Goal: Transaction & Acquisition: Purchase product/service

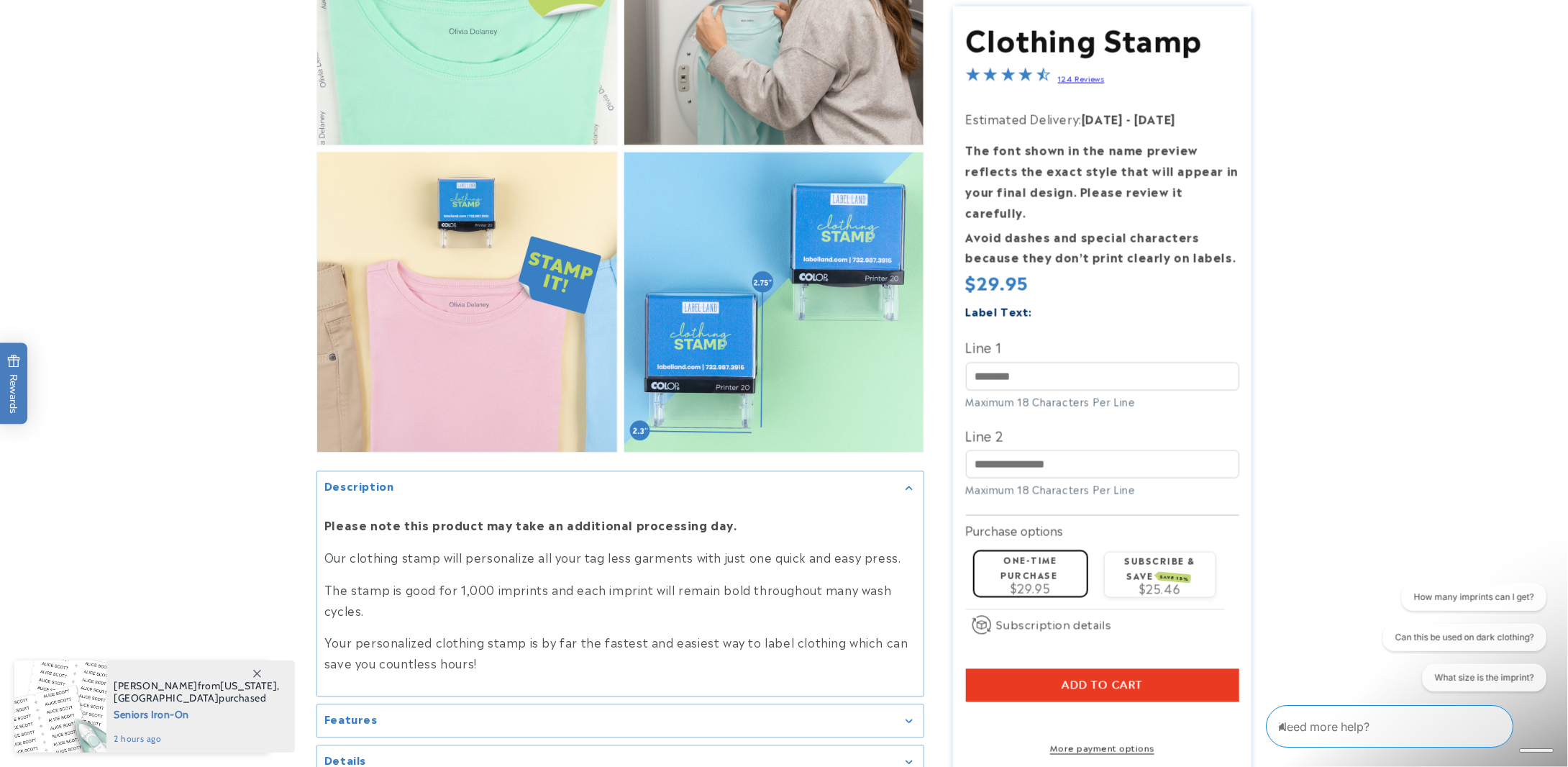
scroll to position [1294, 0]
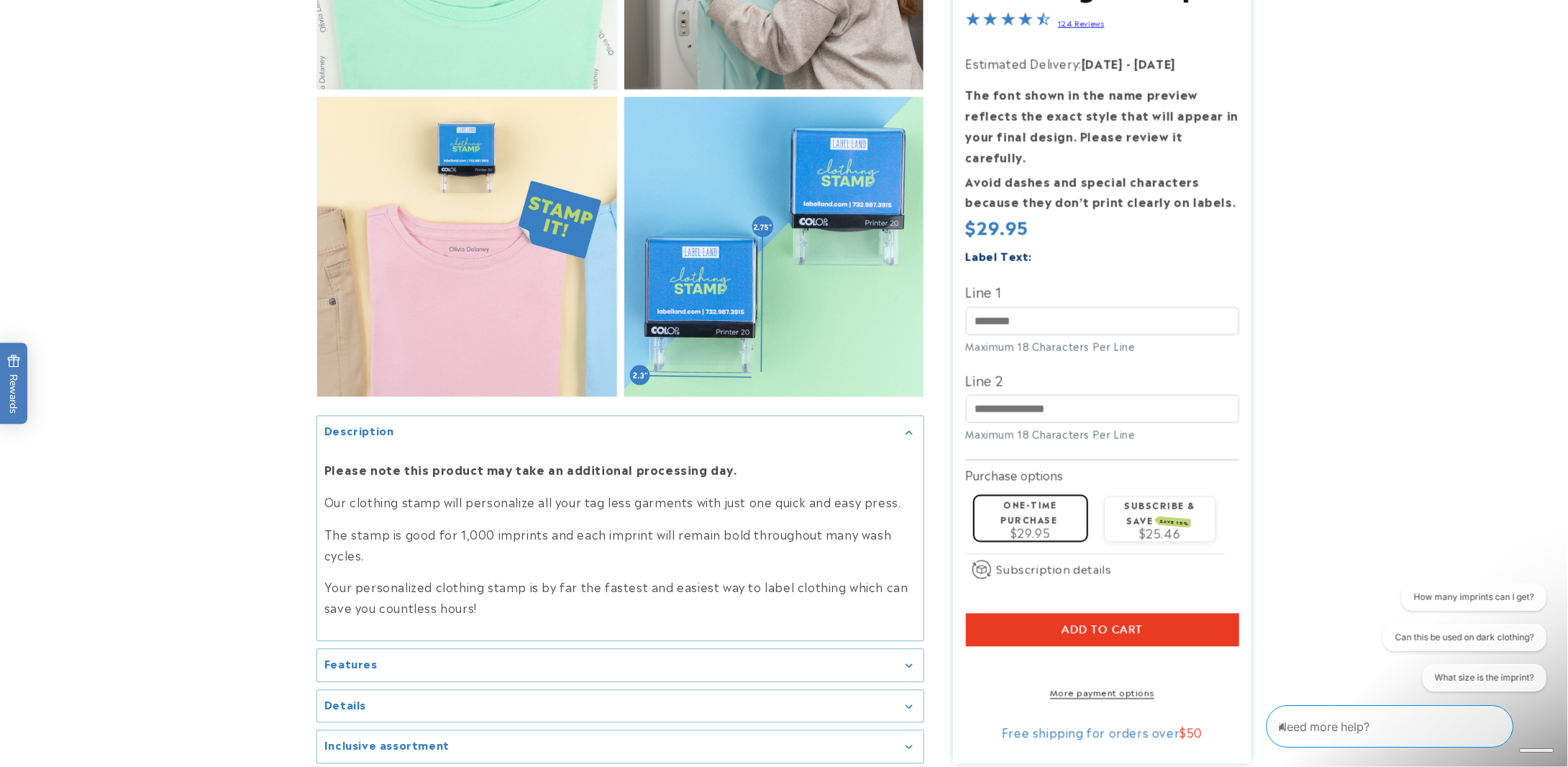
click at [479, 661] on div "Features" at bounding box center [621, 666] width 592 height 11
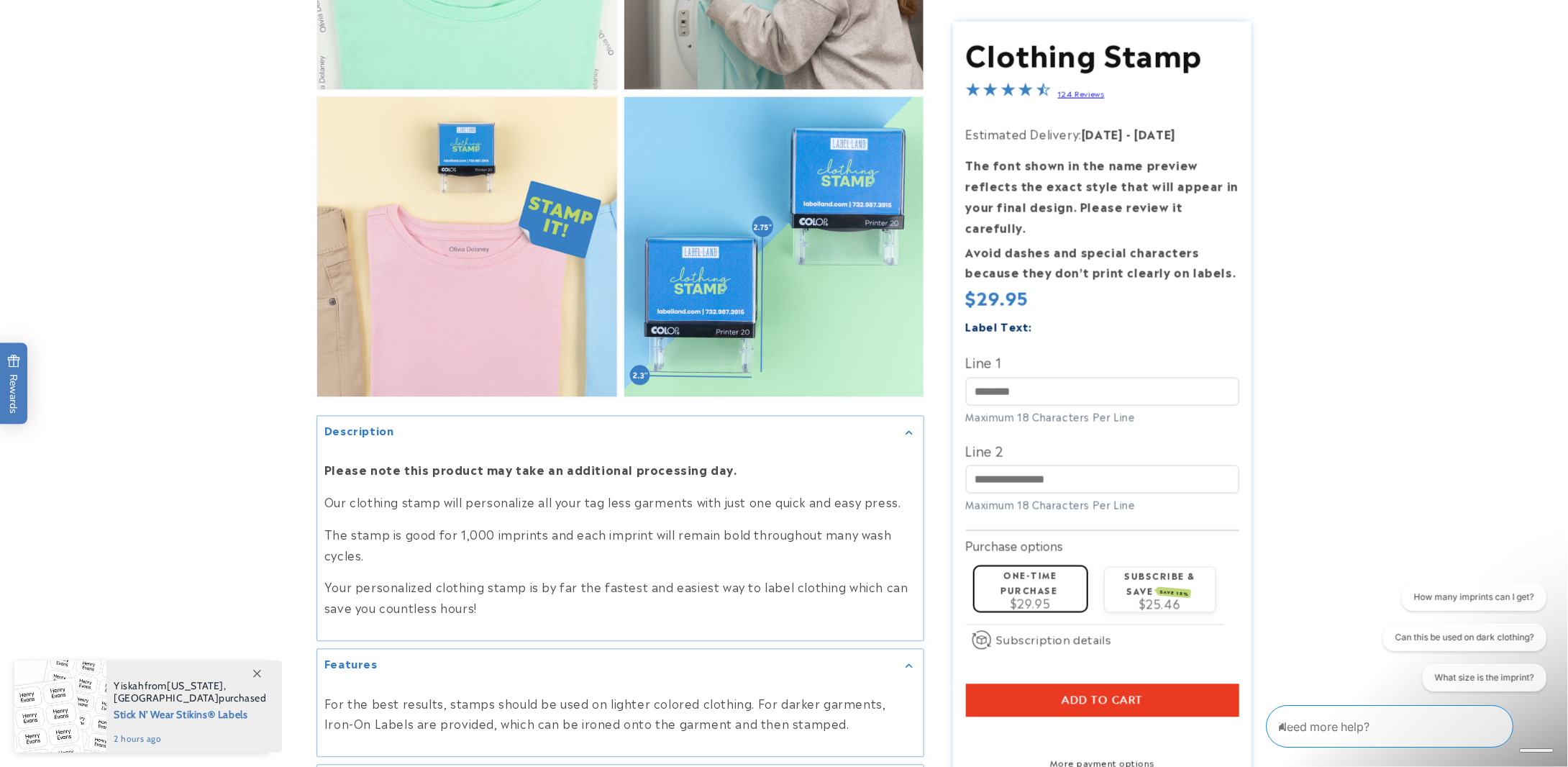
click at [479, 661] on div "Features" at bounding box center [621, 666] width 592 height 11
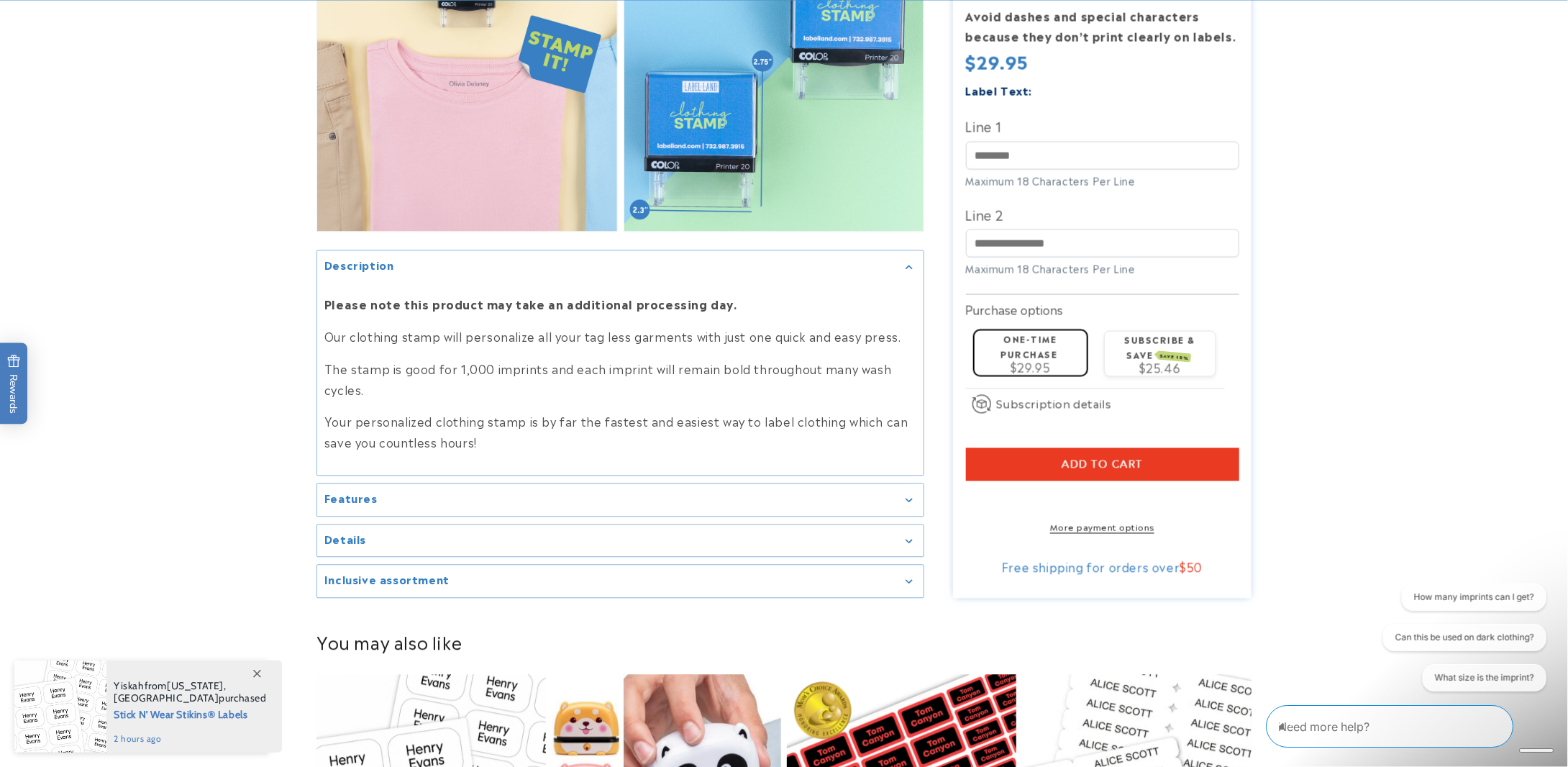
scroll to position [1654, 0]
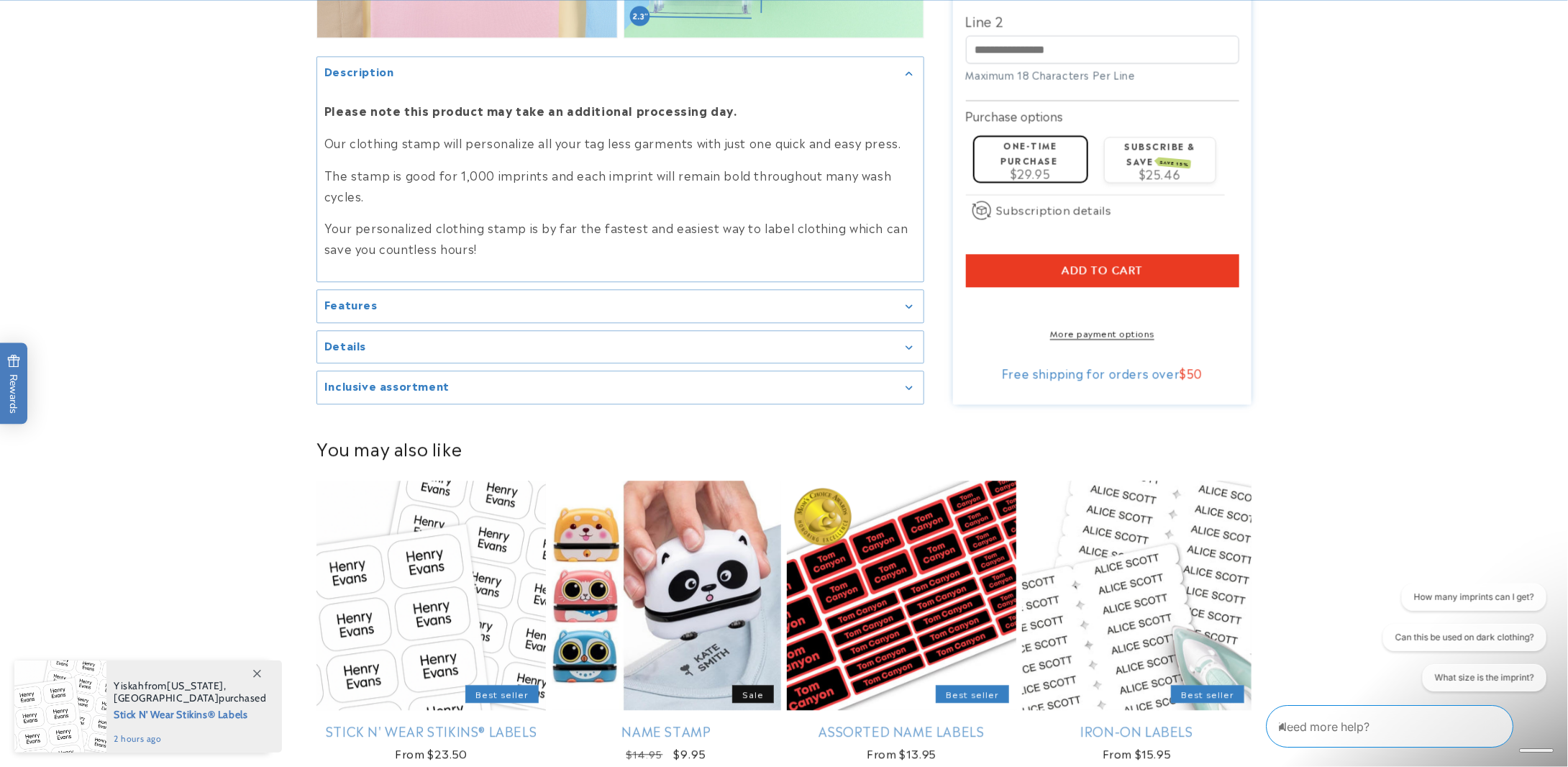
click at [523, 342] on div "Details" at bounding box center [621, 347] width 592 height 11
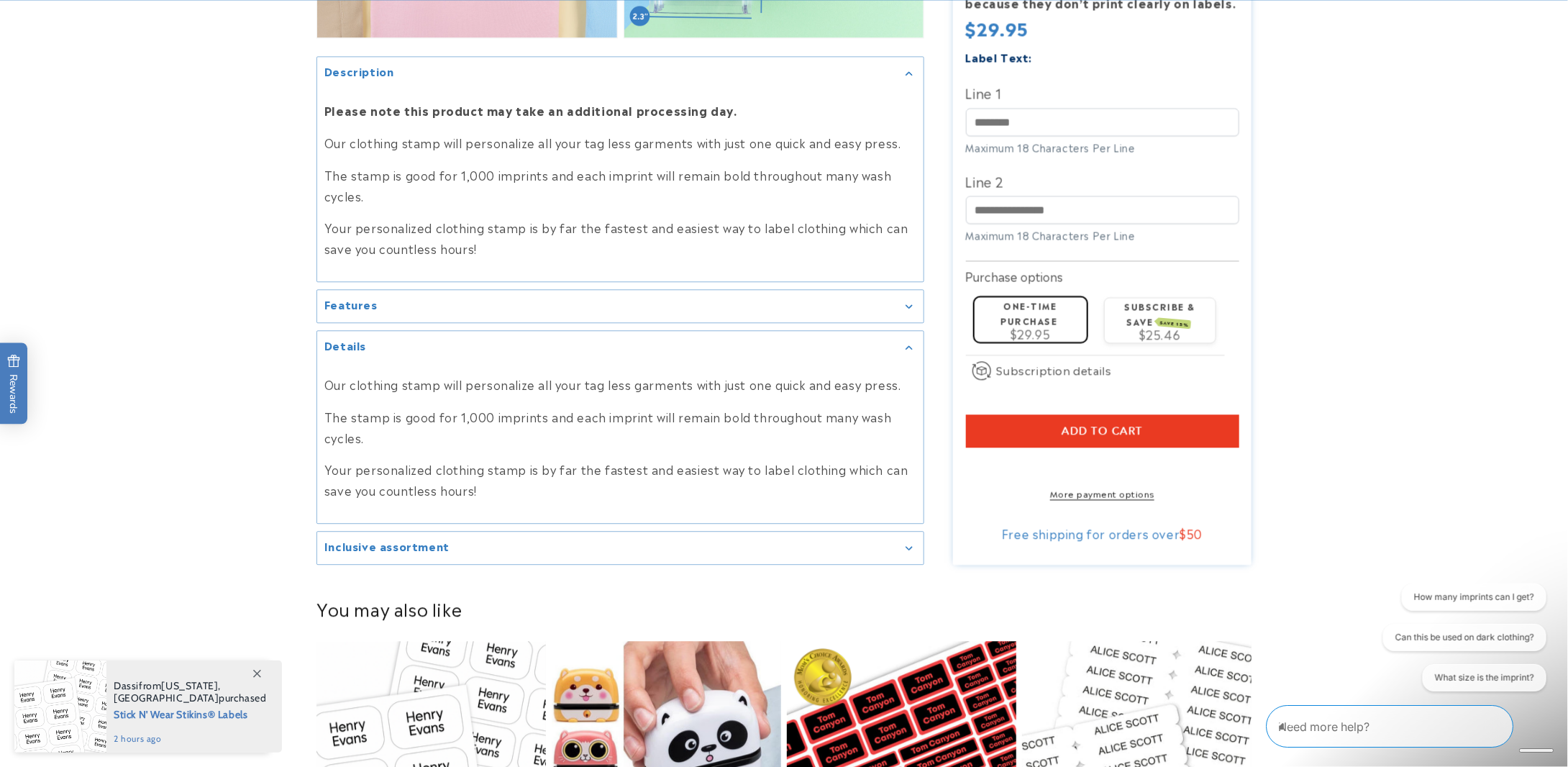
click at [523, 342] on div "Details" at bounding box center [621, 347] width 592 height 11
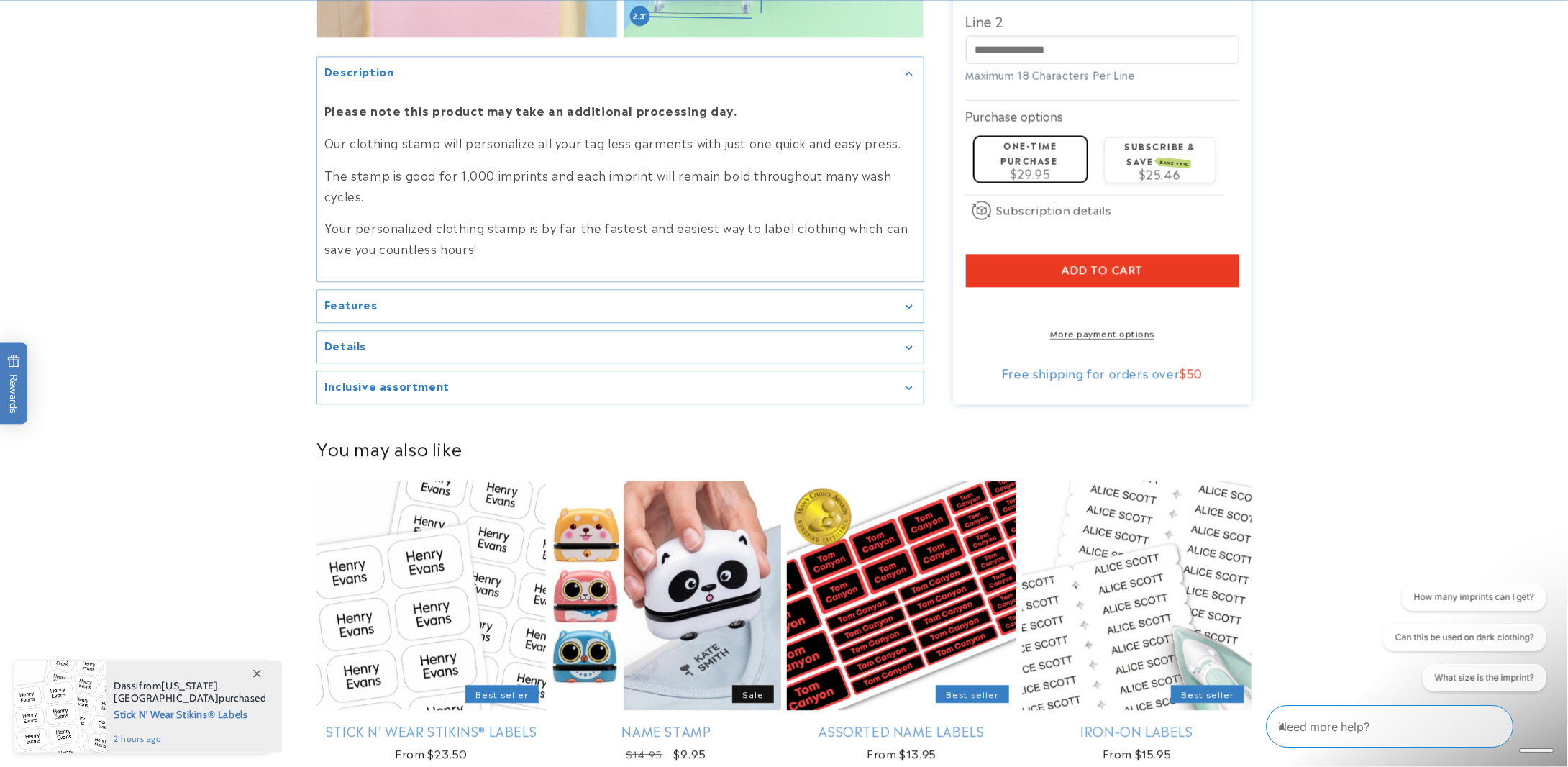
click at [911, 382] on div "Inclusive assortment" at bounding box center [621, 387] width 592 height 11
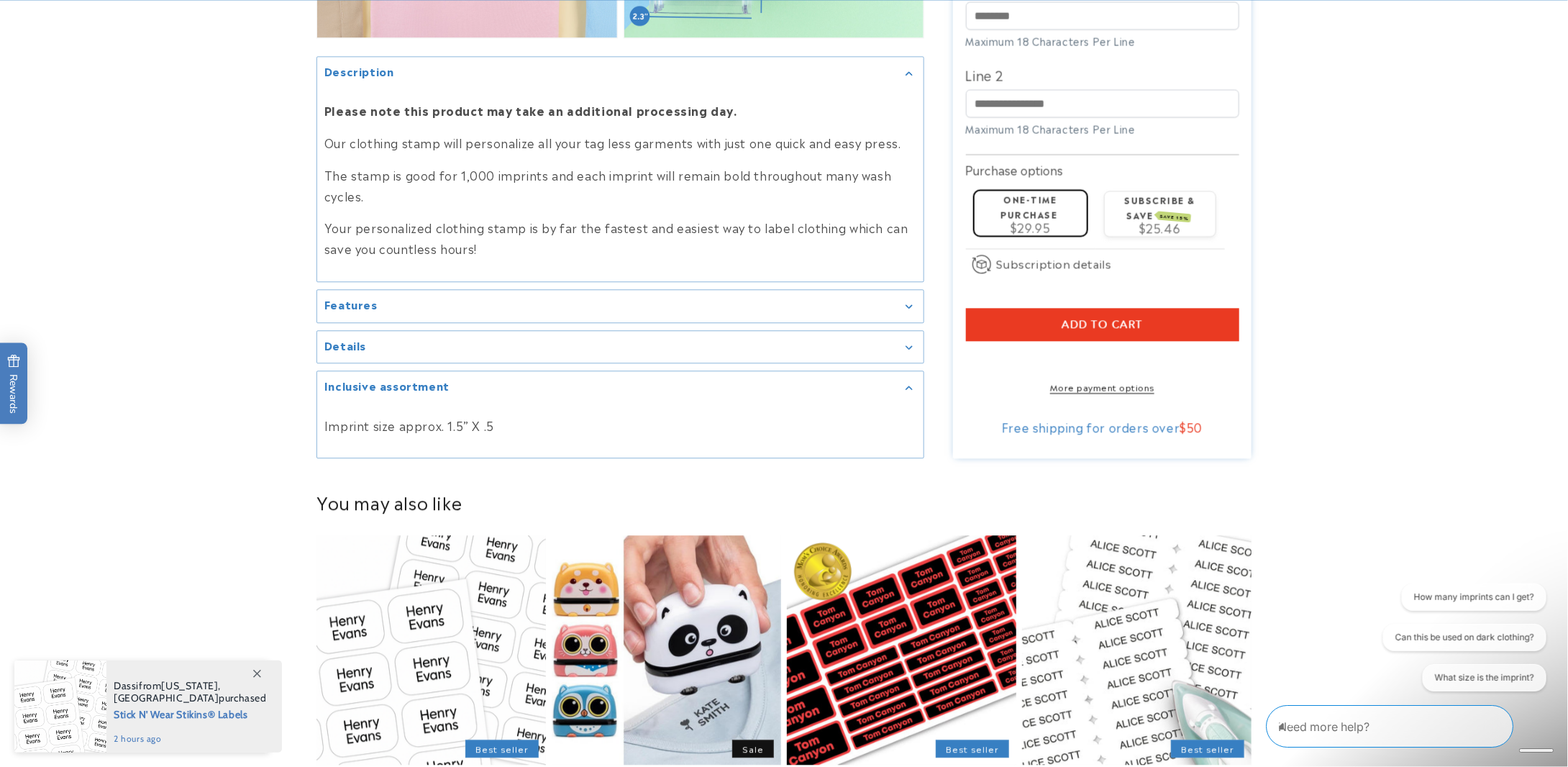
click at [908, 386] on icon "Gallery Viewer" at bounding box center [908, 388] width 7 height 4
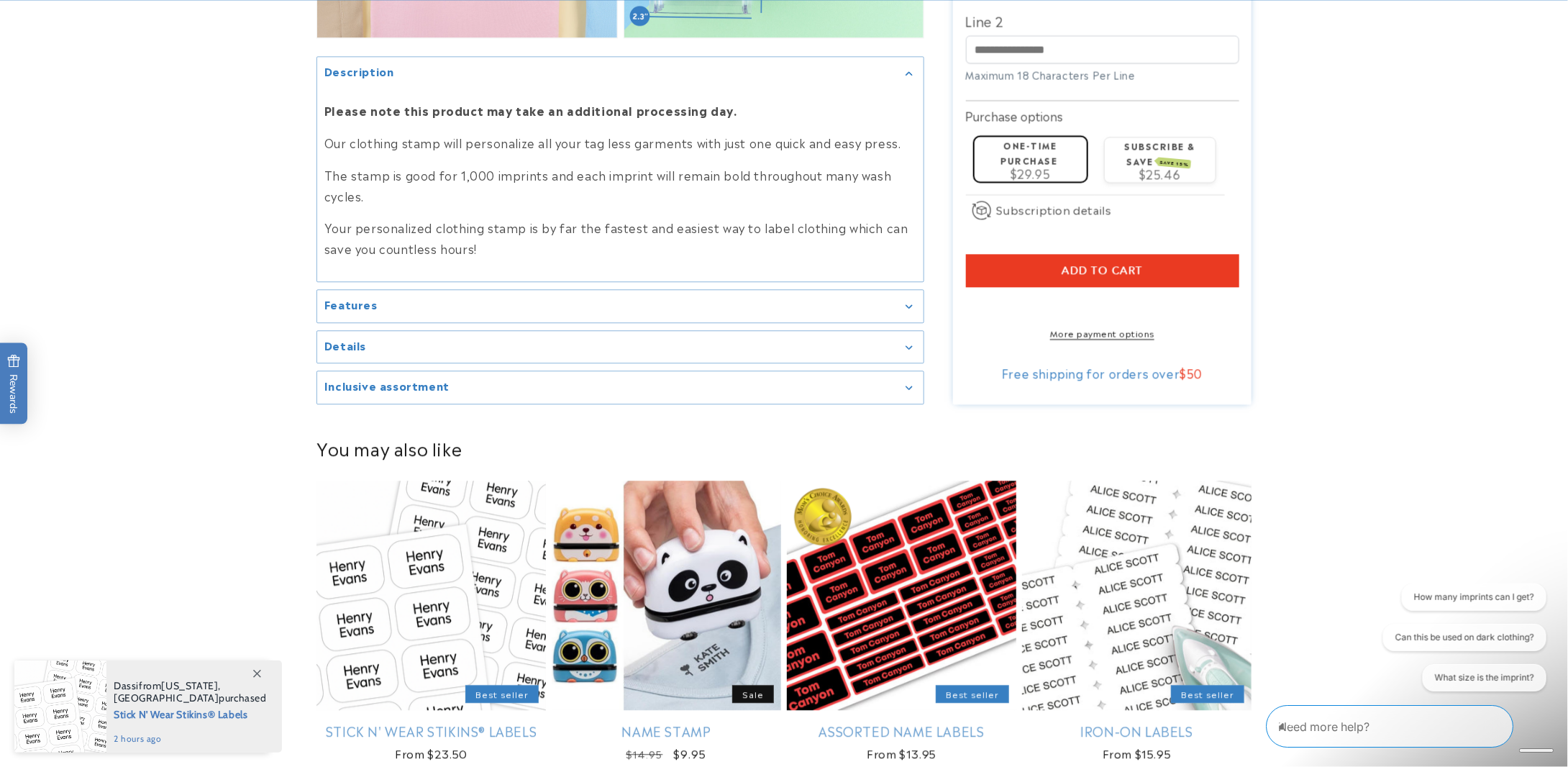
click at [1035, 142] on label "One-time purchase" at bounding box center [1030, 151] width 57 height 28
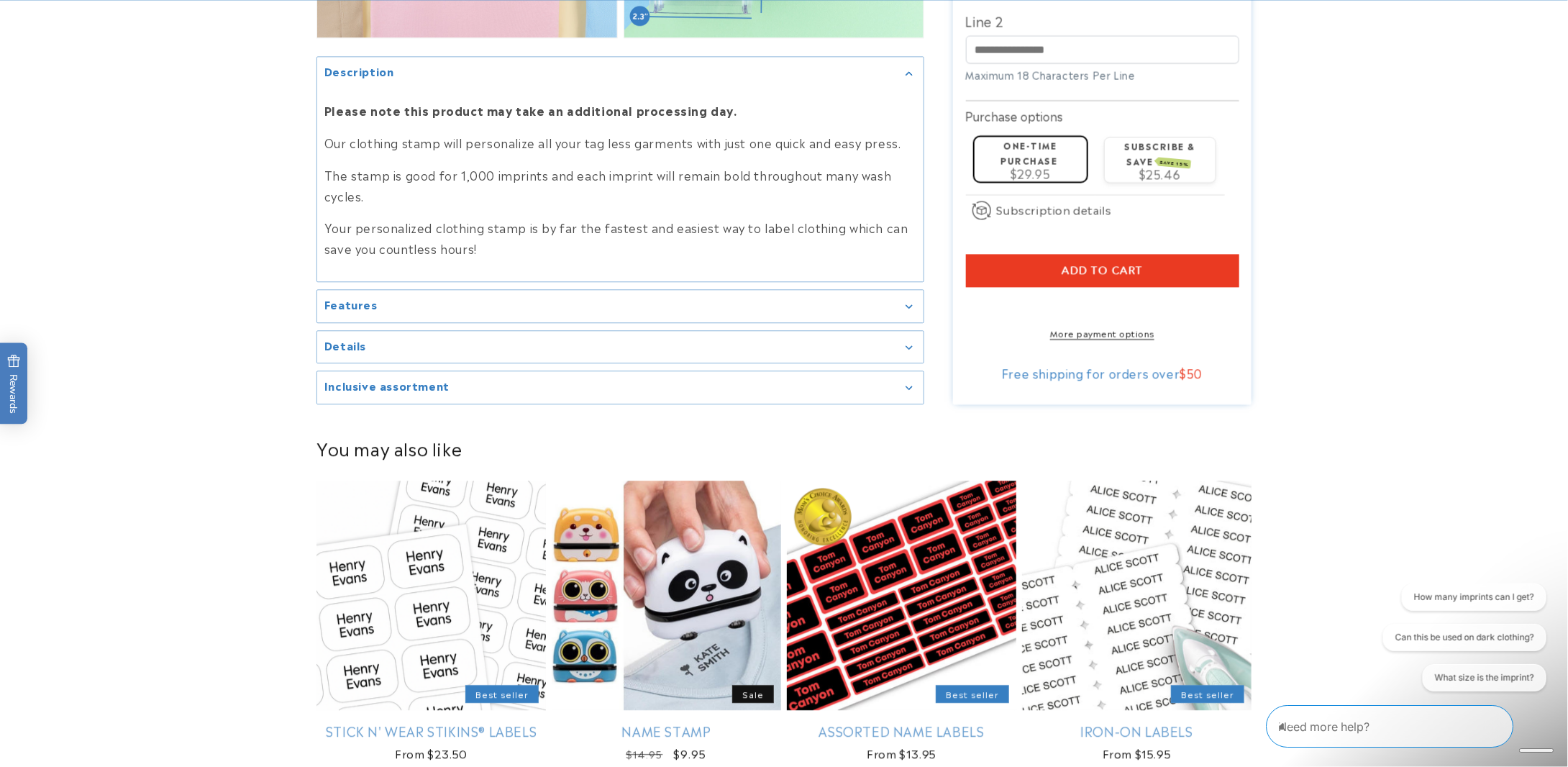
click at [1125, 263] on span "Add to cart" at bounding box center [1102, 269] width 81 height 13
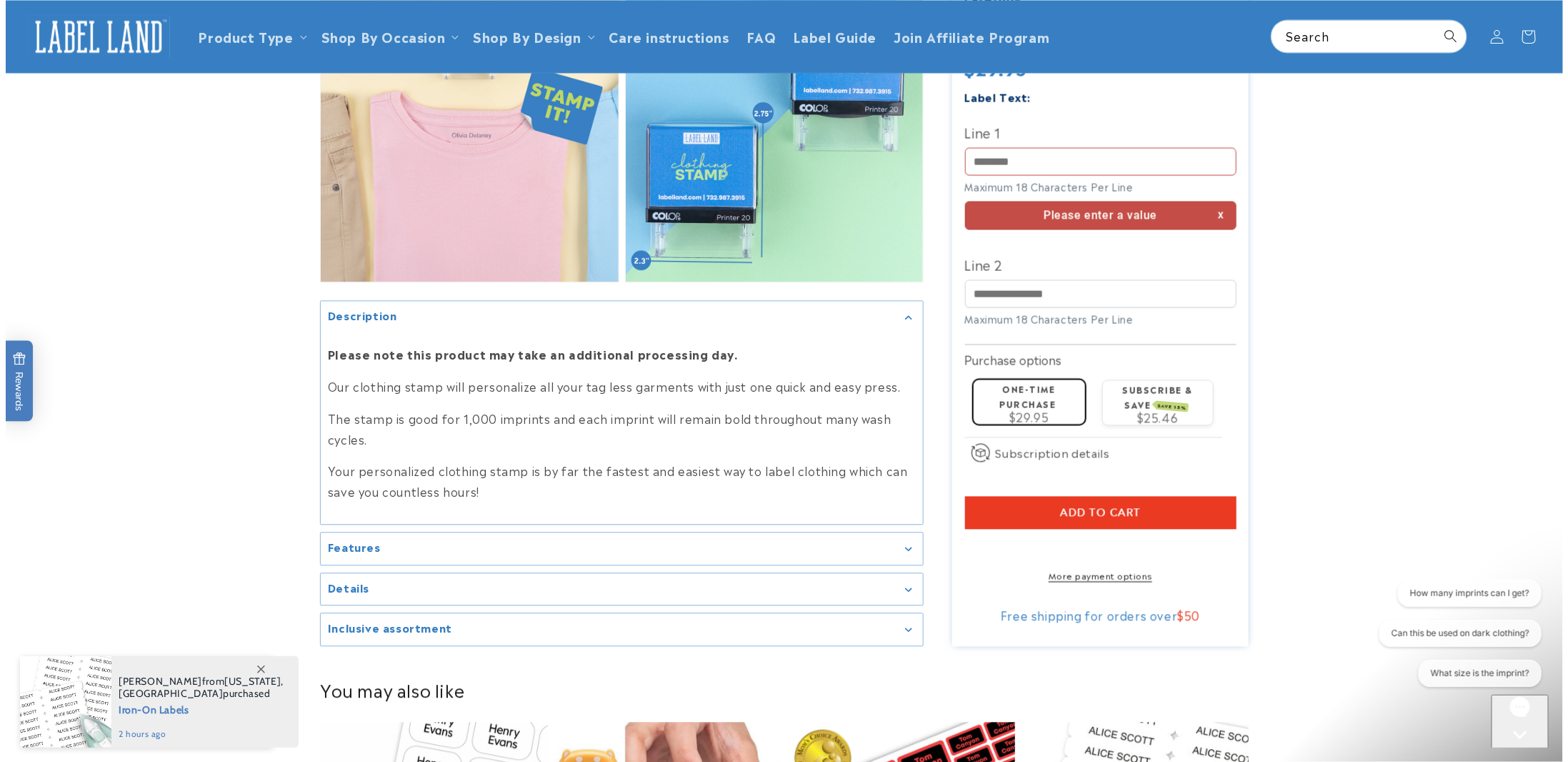
scroll to position [1334, 0]
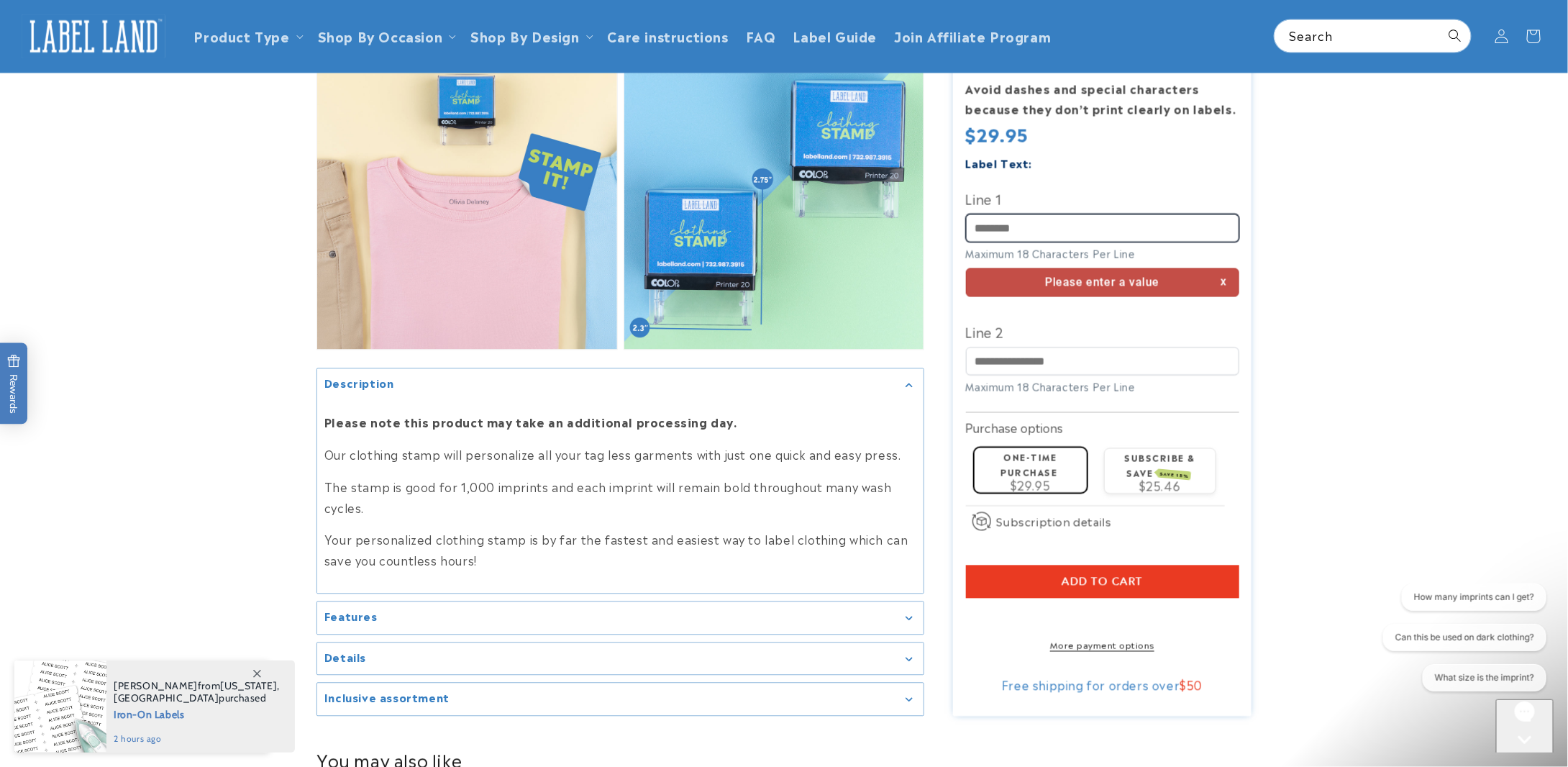
click at [1050, 213] on input "Line 1" at bounding box center [1103, 227] width 273 height 28
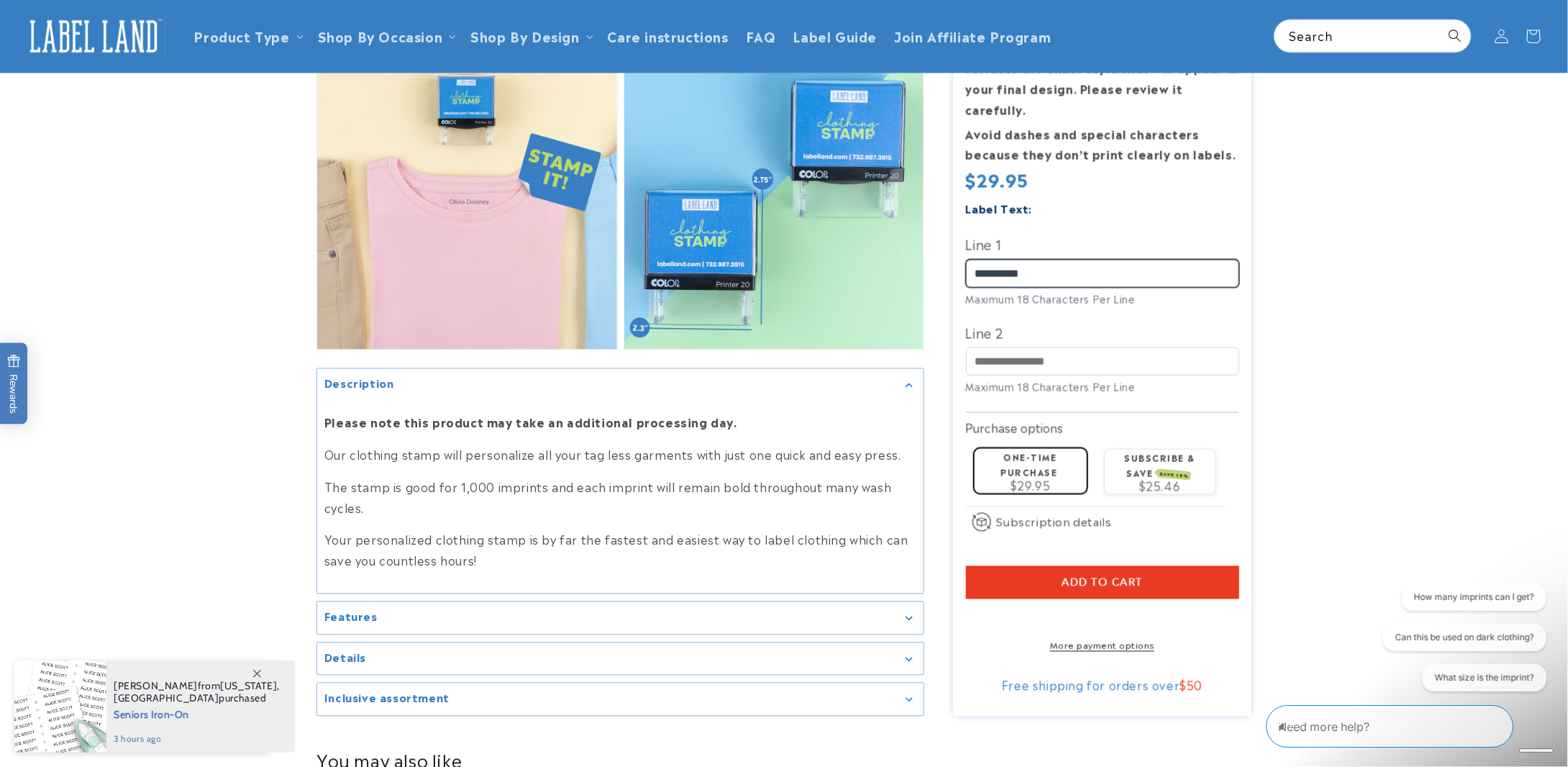
type input "**********"
click at [1102, 575] on span "Add to cart" at bounding box center [1102, 581] width 81 height 13
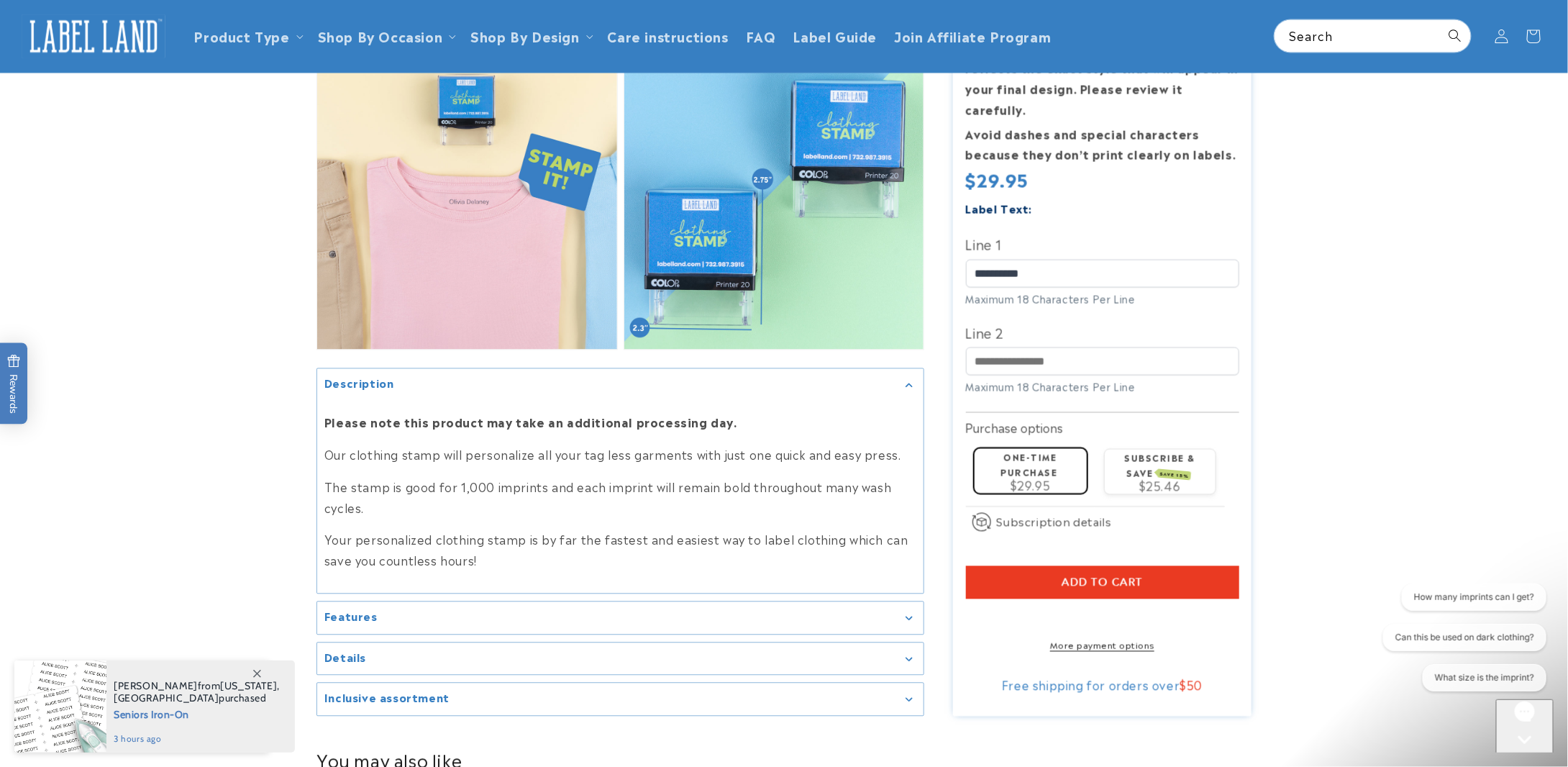
click at [1034, 454] on label "One-time purchase" at bounding box center [1030, 463] width 57 height 28
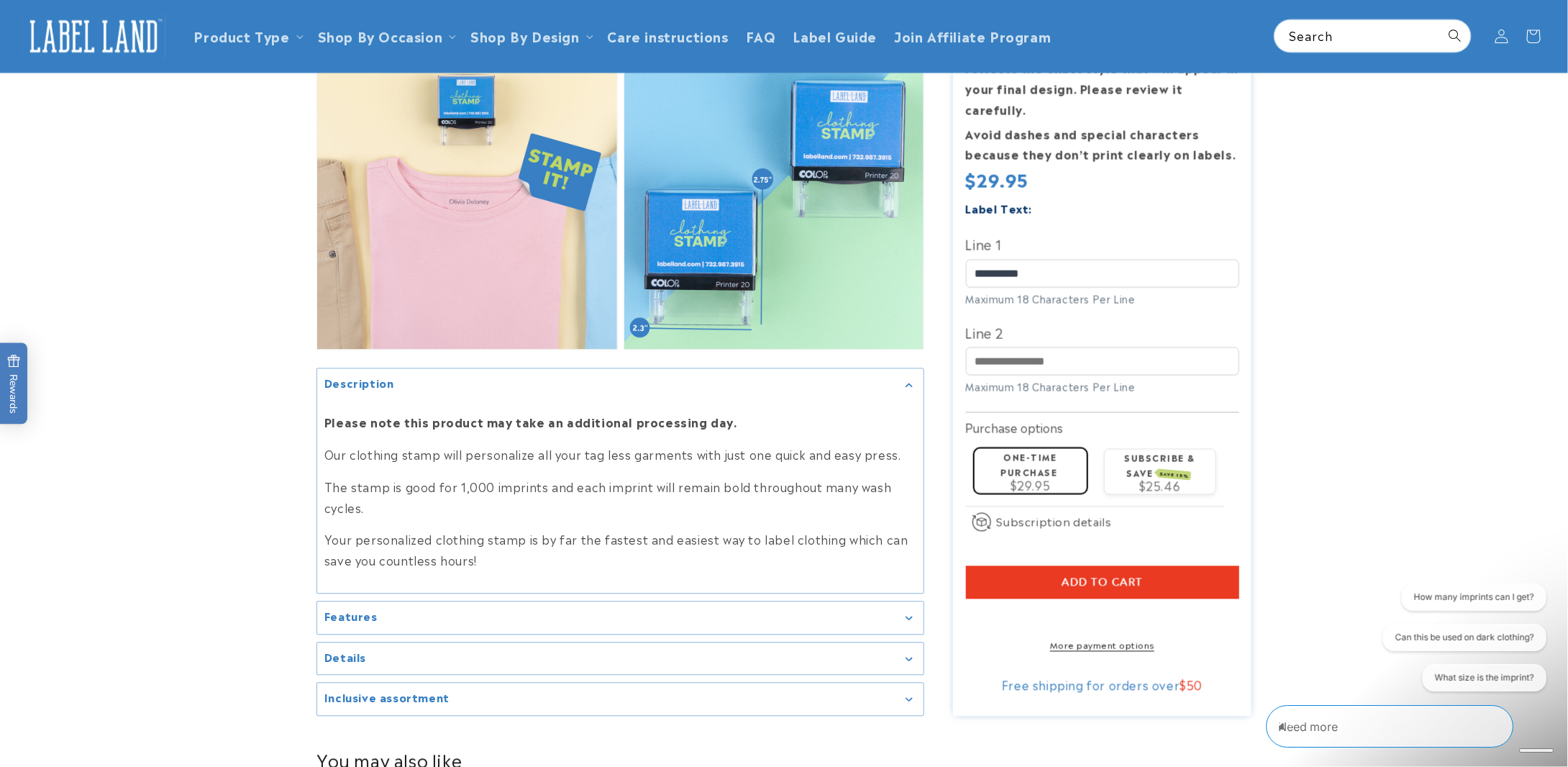
click at [1158, 568] on button "Add to cart" at bounding box center [1103, 582] width 273 height 33
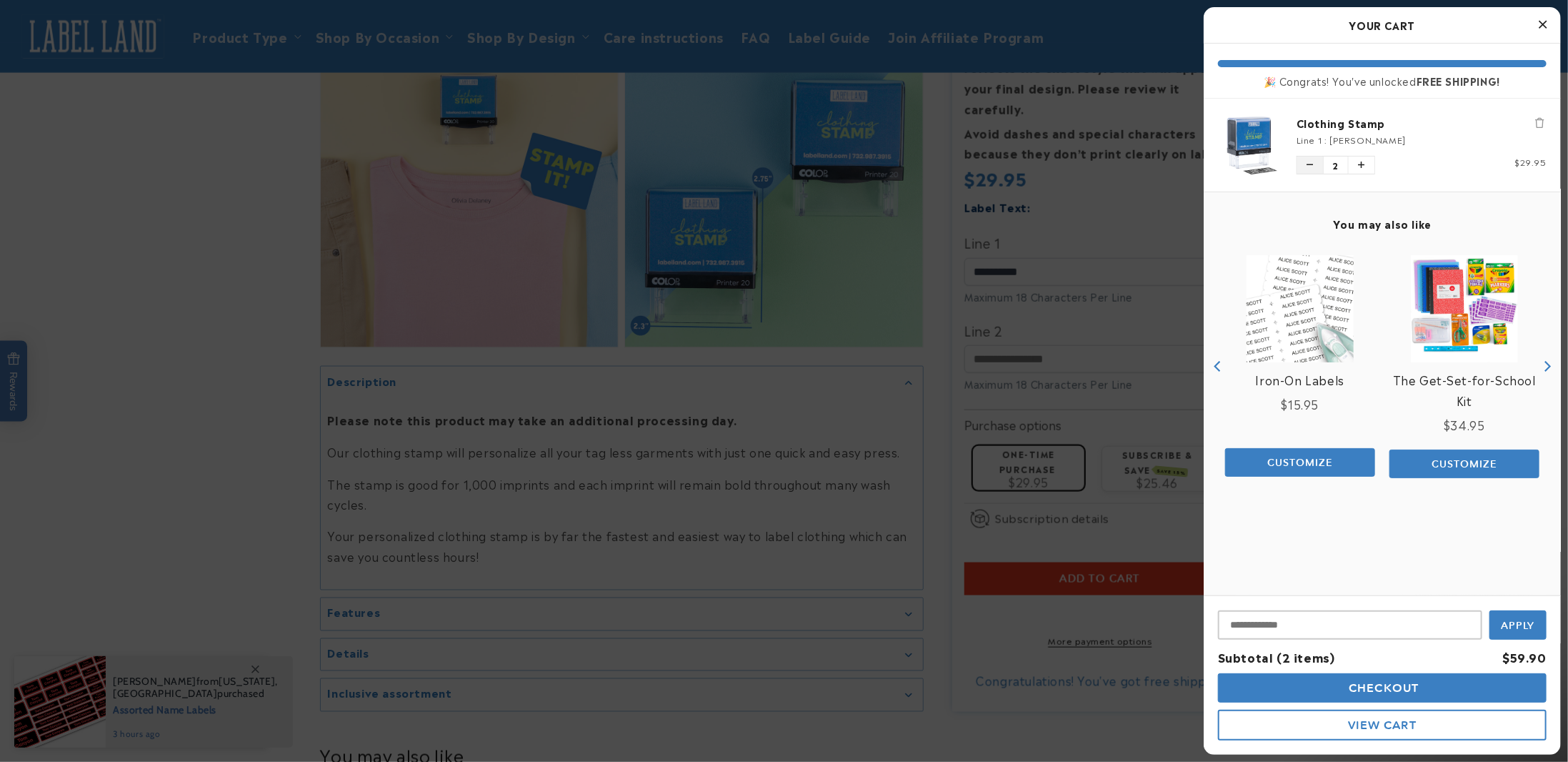
click at [1311, 167] on icon "Decrease quantity of Clothing Stamp" at bounding box center [1310, 164] width 7 height 8
click at [1403, 685] on span "Checkout" at bounding box center [1382, 687] width 74 height 13
